Goal: Communication & Community: Participate in discussion

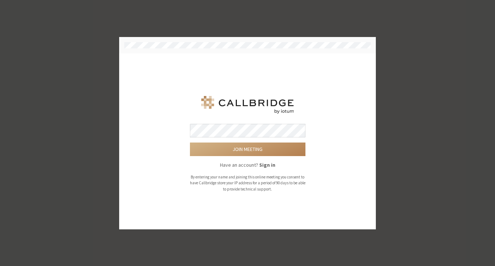
click at [223, 53] on div at bounding box center [247, 45] width 257 height 17
click at [267, 149] on button "Join meeting" at bounding box center [248, 150] width 116 height 14
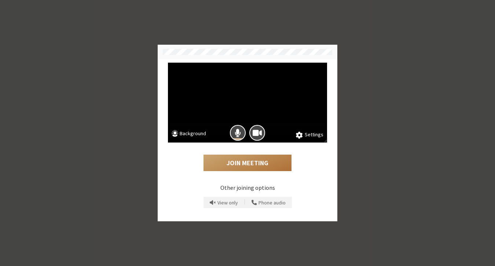
click at [252, 165] on button "Join Meeting" at bounding box center [248, 163] width 88 height 17
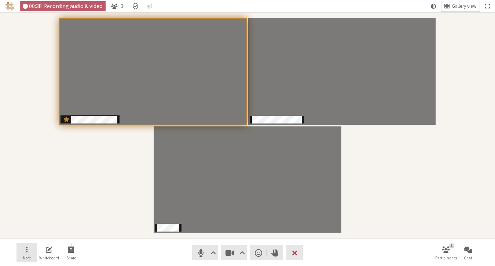
click at [28, 249] on button "More" at bounding box center [27, 253] width 21 height 20
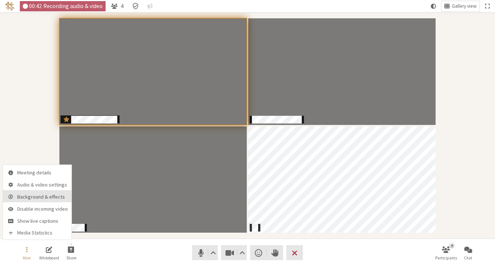
click at [39, 198] on span "Background & effects" at bounding box center [42, 197] width 51 height 6
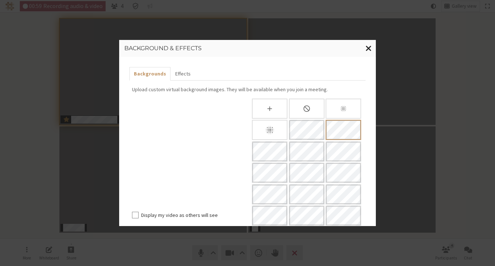
click at [368, 47] on span "Close modal" at bounding box center [369, 48] width 6 height 9
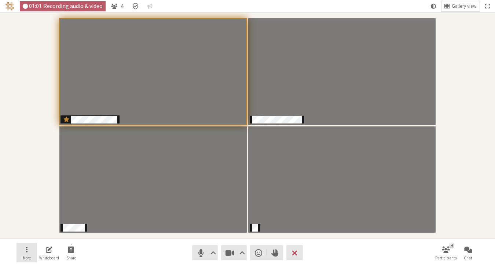
click at [25, 251] on button "More" at bounding box center [27, 253] width 21 height 20
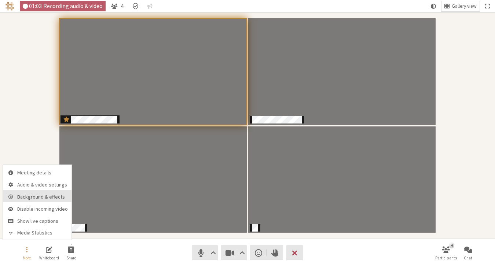
click at [57, 196] on span "Background & effects" at bounding box center [42, 197] width 51 height 6
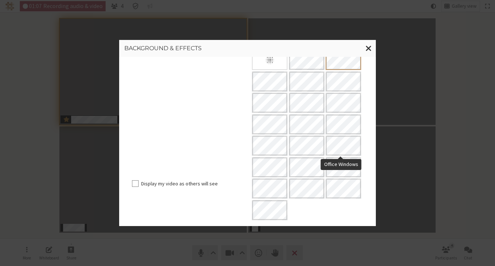
scroll to position [70, 0]
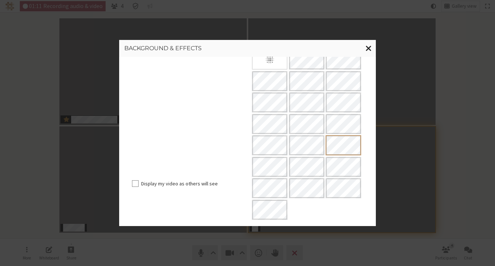
click at [370, 48] on span "Close modal" at bounding box center [369, 48] width 6 height 9
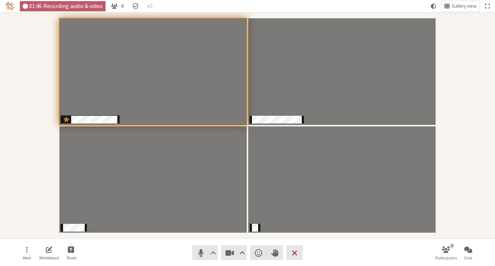
click at [469, 69] on div "Participants" at bounding box center [247, 126] width 485 height 216
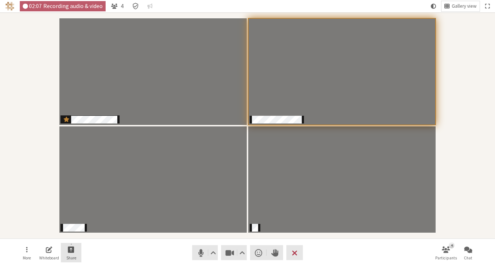
click at [73, 252] on span "Start sharing" at bounding box center [71, 249] width 7 height 8
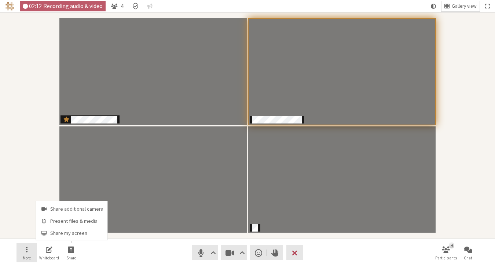
click at [28, 250] on button "More" at bounding box center [27, 253] width 21 height 20
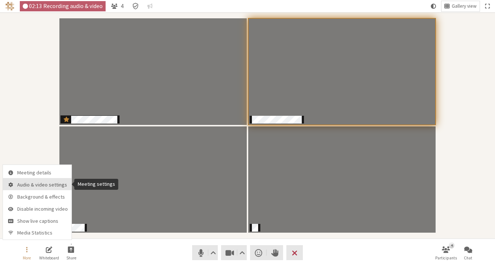
click at [34, 180] on button "Audio & video settings" at bounding box center [37, 184] width 69 height 12
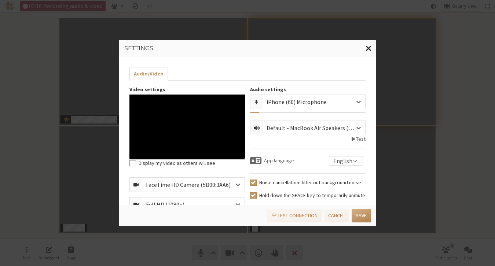
click at [370, 48] on span "Close modal" at bounding box center [369, 48] width 6 height 9
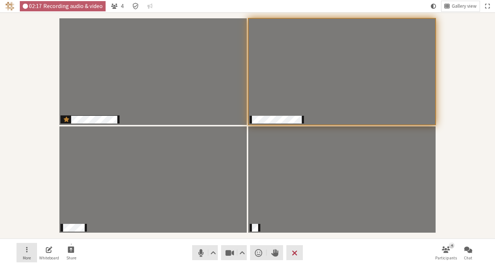
drag, startPoint x: 26, startPoint y: 249, endPoint x: 29, endPoint y: 242, distance: 7.6
click at [26, 249] on span "Open menu" at bounding box center [26, 249] width 1 height 8
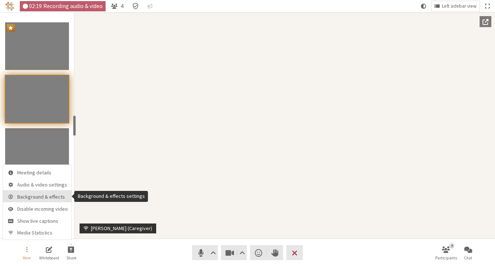
click at [42, 200] on span "Background & effects" at bounding box center [42, 197] width 51 height 6
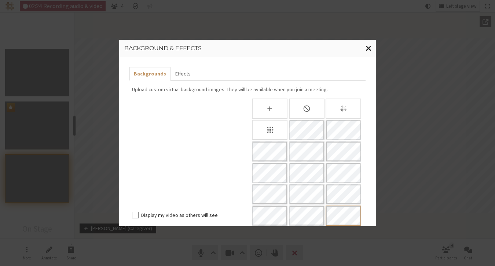
click at [369, 47] on span "Close modal" at bounding box center [369, 48] width 6 height 9
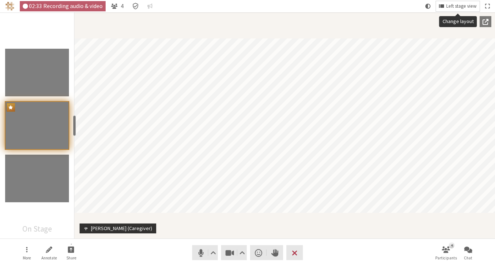
click at [463, 5] on span "Left stage view" at bounding box center [462, 7] width 30 height 6
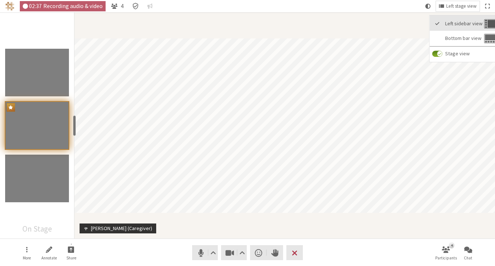
click at [459, 25] on span "Left sidebar view" at bounding box center [463, 24] width 37 height 6
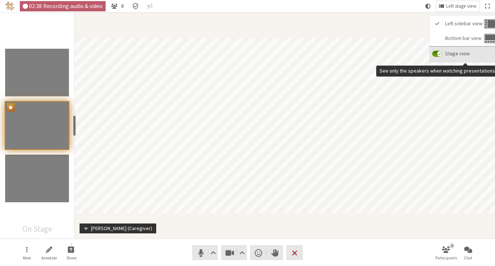
click at [438, 52] on input "Stage view" at bounding box center [438, 54] width 10 height 7
checkbox input "false"
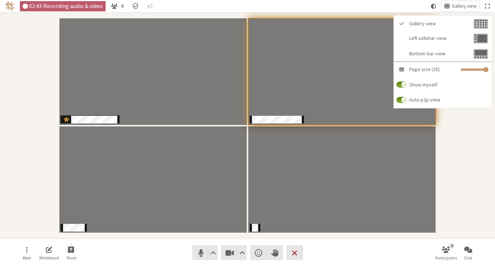
click at [462, 163] on div "Participants" at bounding box center [247, 126] width 485 height 216
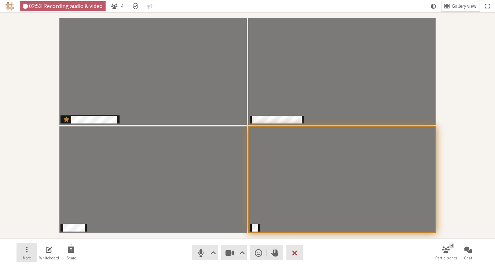
click at [24, 248] on button "More" at bounding box center [27, 253] width 21 height 20
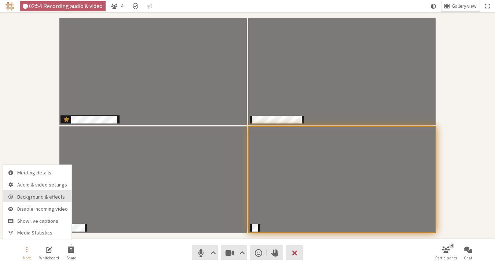
click at [52, 197] on span "Background & effects" at bounding box center [42, 197] width 51 height 6
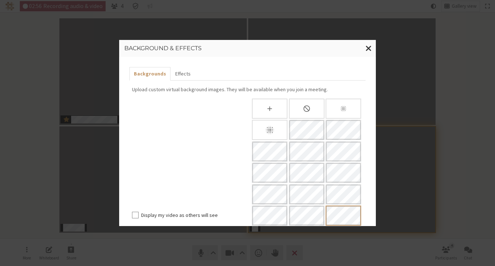
click at [346, 110] on div "Slightly blur background" at bounding box center [344, 109] width 36 height 20
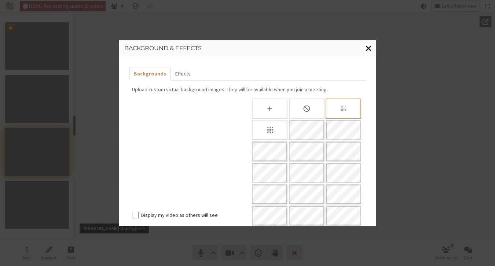
click at [365, 48] on button "Close modal" at bounding box center [369, 48] width 14 height 17
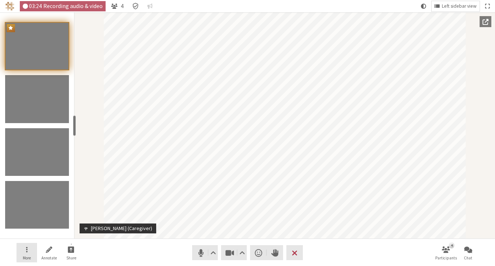
click at [24, 255] on button "More" at bounding box center [27, 253] width 21 height 20
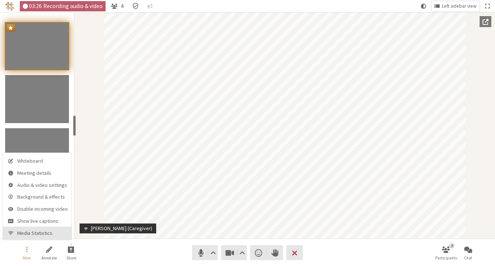
click at [32, 234] on span "Media Statistics" at bounding box center [42, 234] width 51 height 6
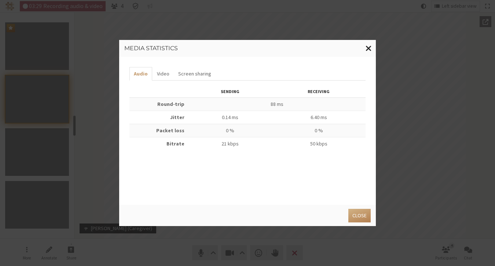
click at [372, 50] on button "Close modal" at bounding box center [369, 48] width 14 height 17
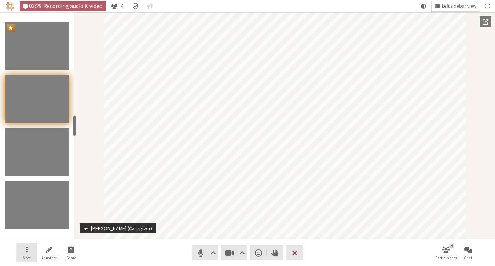
click at [23, 251] on button "More" at bounding box center [27, 253] width 21 height 20
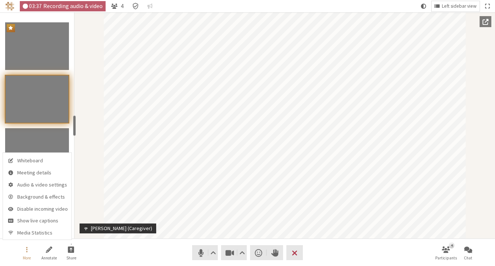
click at [483, 79] on div "Participant" at bounding box center [284, 125] width 421 height 226
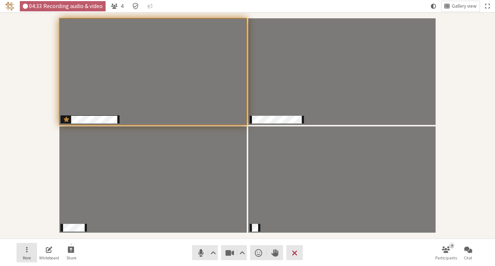
click at [25, 252] on button "More" at bounding box center [27, 253] width 21 height 20
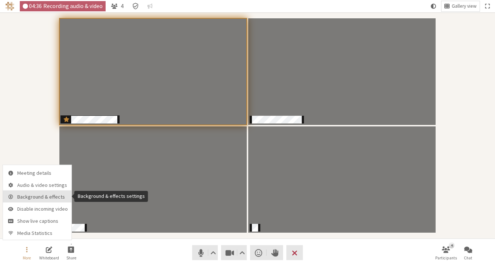
click at [42, 200] on span "Background & effects" at bounding box center [42, 197] width 51 height 6
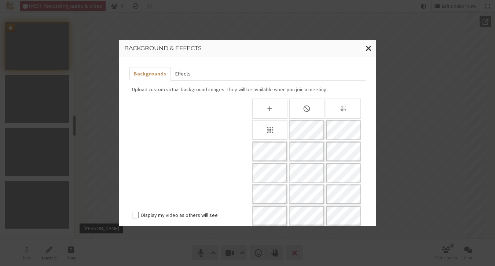
click at [181, 72] on button "Effects" at bounding box center [183, 74] width 24 height 14
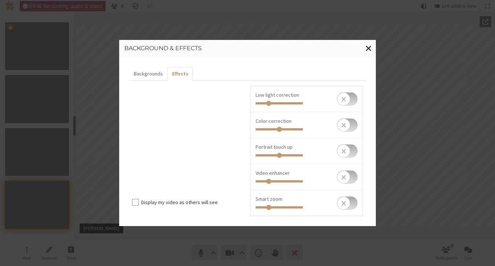
click at [350, 98] on input "checkbox" at bounding box center [347, 98] width 21 height 13
checkbox input "true"
click at [350, 152] on input "checkbox" at bounding box center [347, 151] width 21 height 13
checkbox input "true"
click at [350, 127] on input "checkbox" at bounding box center [347, 125] width 21 height 13
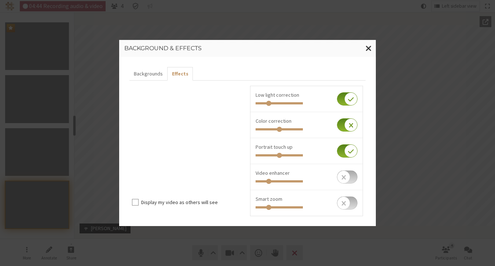
checkbox input "true"
click at [349, 176] on input "checkbox" at bounding box center [347, 177] width 21 height 13
checkbox input "true"
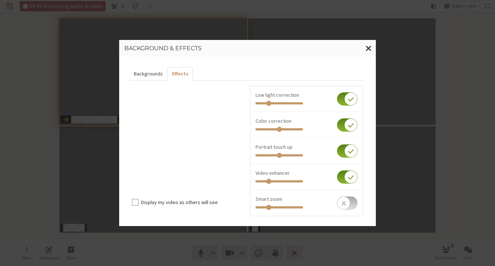
click at [142, 72] on button "Backgrounds" at bounding box center [149, 74] width 38 height 14
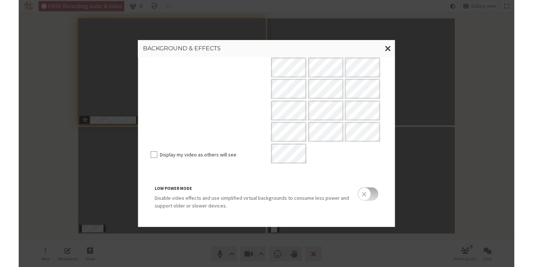
scroll to position [132, 0]
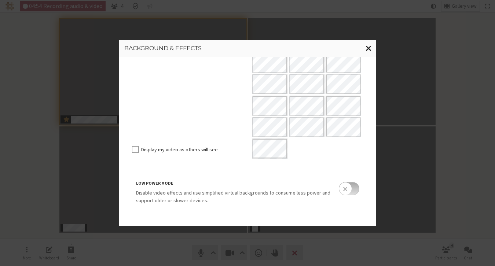
click at [370, 47] on span "Close modal" at bounding box center [369, 48] width 6 height 9
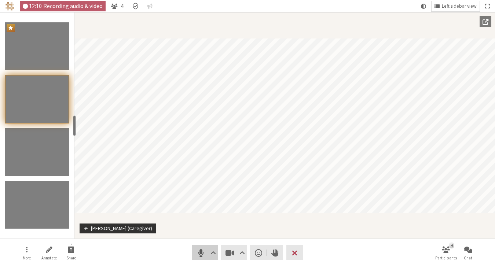
click at [197, 252] on span "Mute (⌘+Shift+A)" at bounding box center [201, 253] width 10 height 10
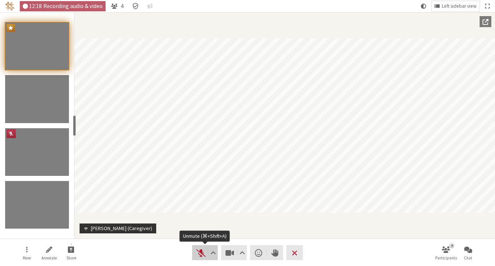
click at [199, 248] on span "Unmute (⌘+Shift+A)" at bounding box center [201, 253] width 10 height 10
click at [198, 252] on span "Mute (⌘+Shift+A)" at bounding box center [201, 253] width 10 height 10
click at [196, 252] on span "Unmute (⌘+Shift+A)" at bounding box center [201, 253] width 10 height 10
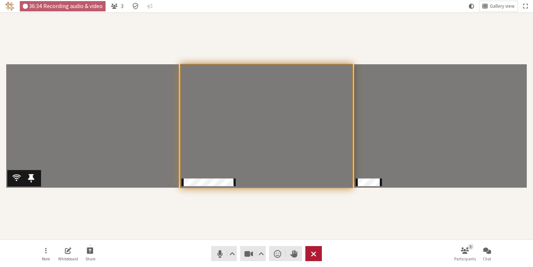
click at [320, 256] on button "Leave" at bounding box center [314, 253] width 17 height 15
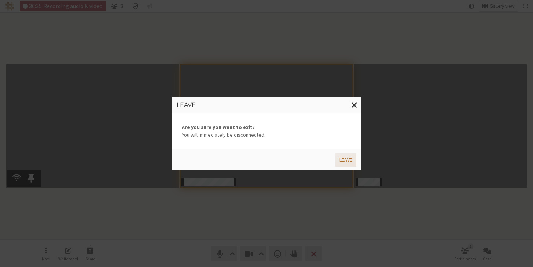
click at [343, 161] on button "Leave" at bounding box center [346, 160] width 21 height 14
